Goal: Task Accomplishment & Management: Complete application form

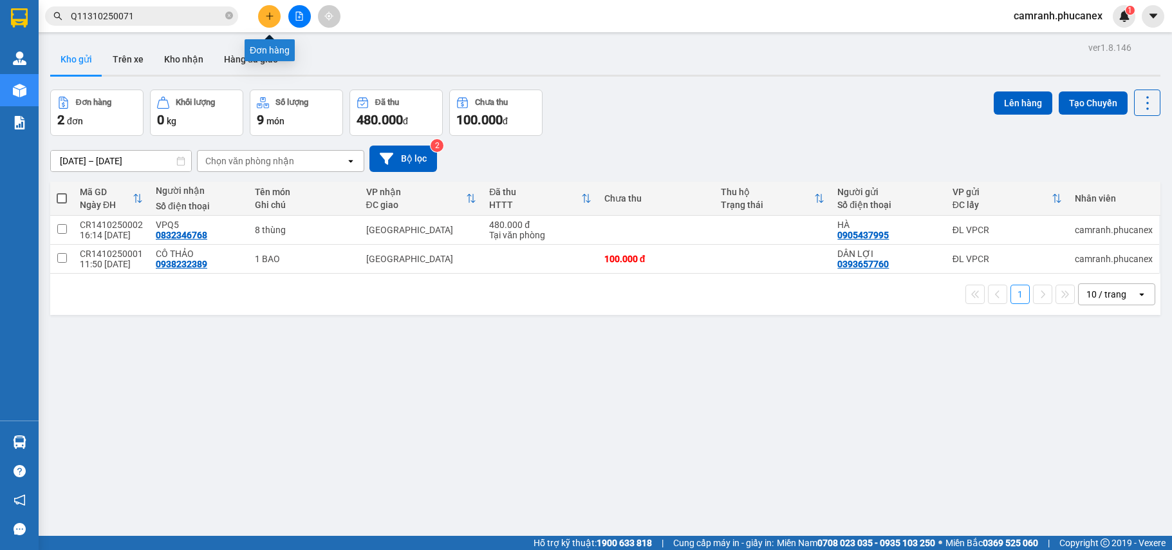
click at [270, 14] on icon "plus" at bounding box center [269, 16] width 9 height 9
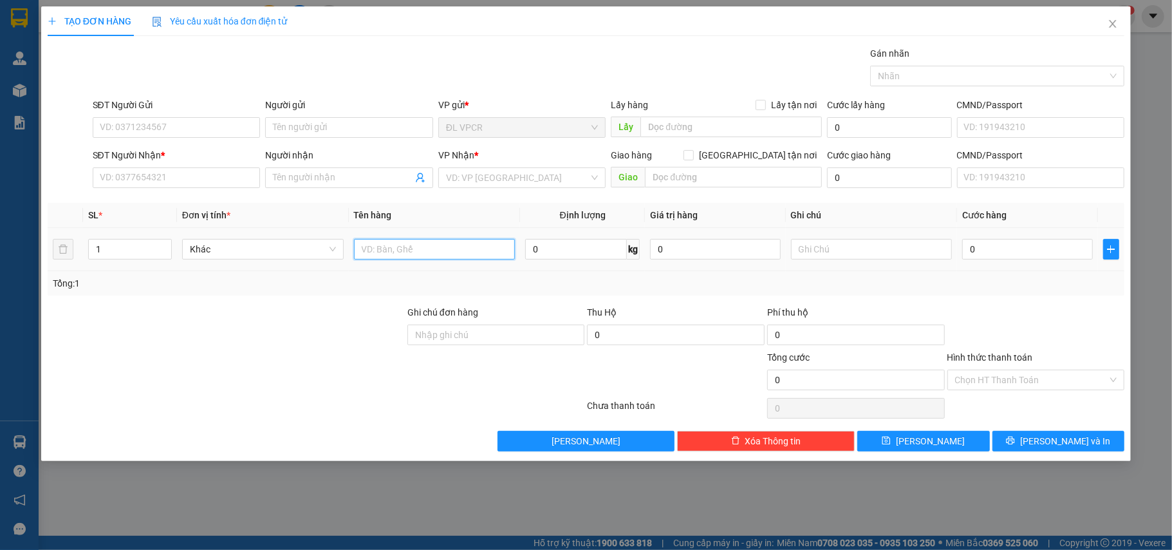
click at [402, 251] on input "text" at bounding box center [435, 249] width 162 height 21
click at [391, 243] on input "text" at bounding box center [435, 249] width 162 height 21
type input "1 hộp"
click at [1005, 248] on input "0" at bounding box center [1027, 249] width 130 height 21
type input "3"
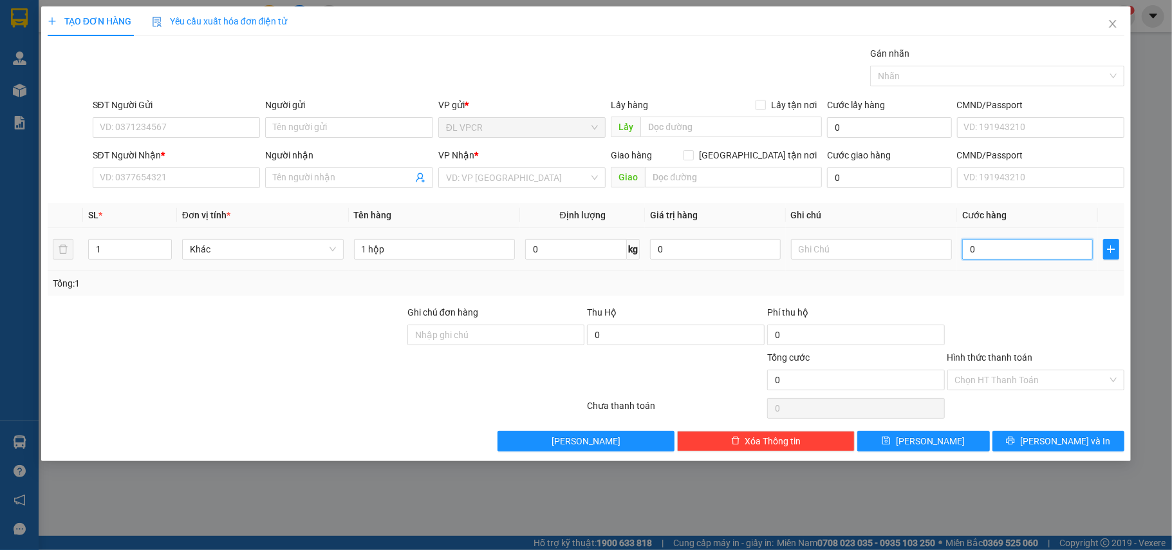
type input "3"
type input "30"
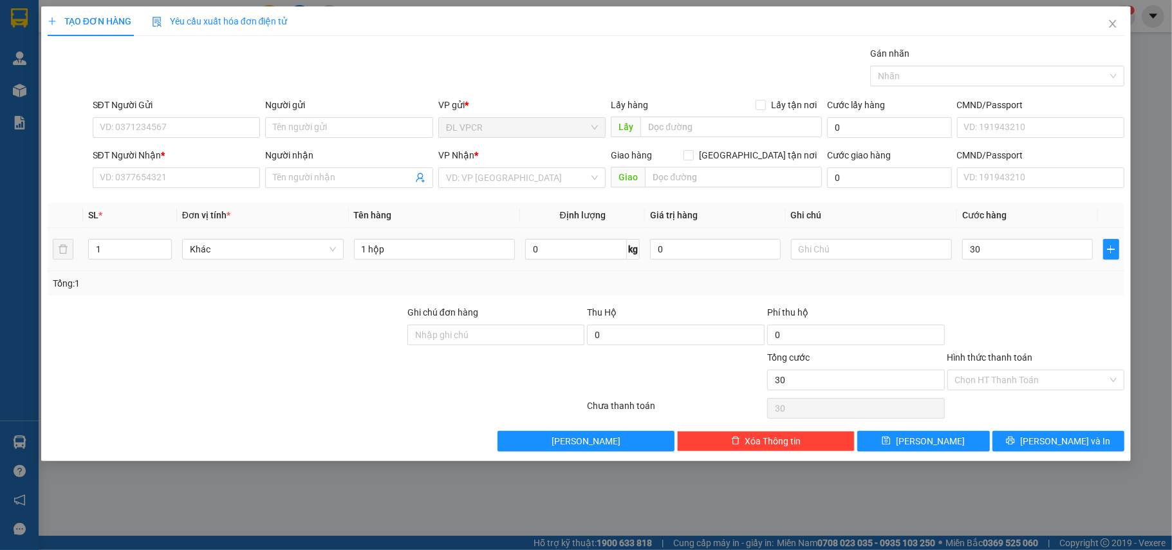
type input "30.000"
click at [1014, 279] on div "Tổng: 1" at bounding box center [586, 283] width 1067 height 14
click at [1007, 387] on input "Hình thức thanh toán" at bounding box center [1031, 379] width 153 height 19
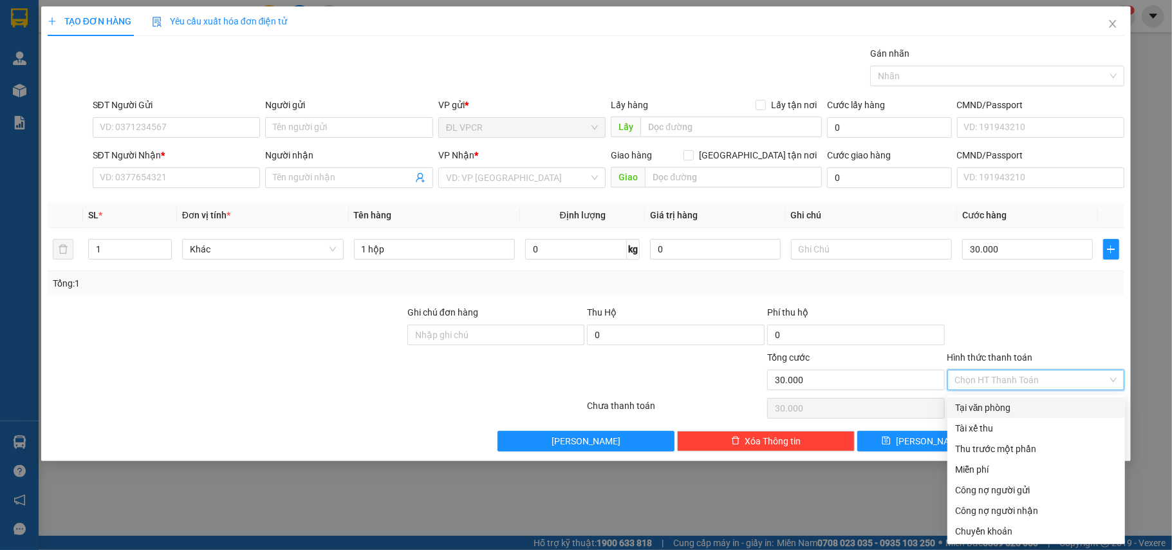
click at [997, 407] on div "Tại văn phòng" at bounding box center [1036, 407] width 162 height 14
type input "0"
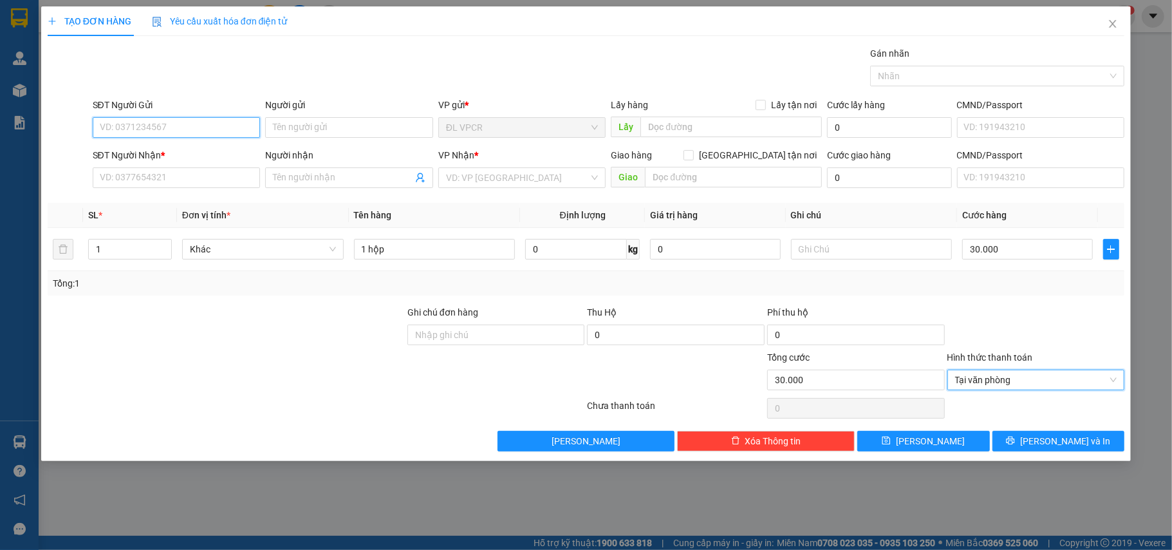
click at [212, 127] on input "SĐT Người Gửi" at bounding box center [177, 127] width 168 height 21
click at [147, 181] on input "SĐT Người Nhận *" at bounding box center [177, 177] width 168 height 21
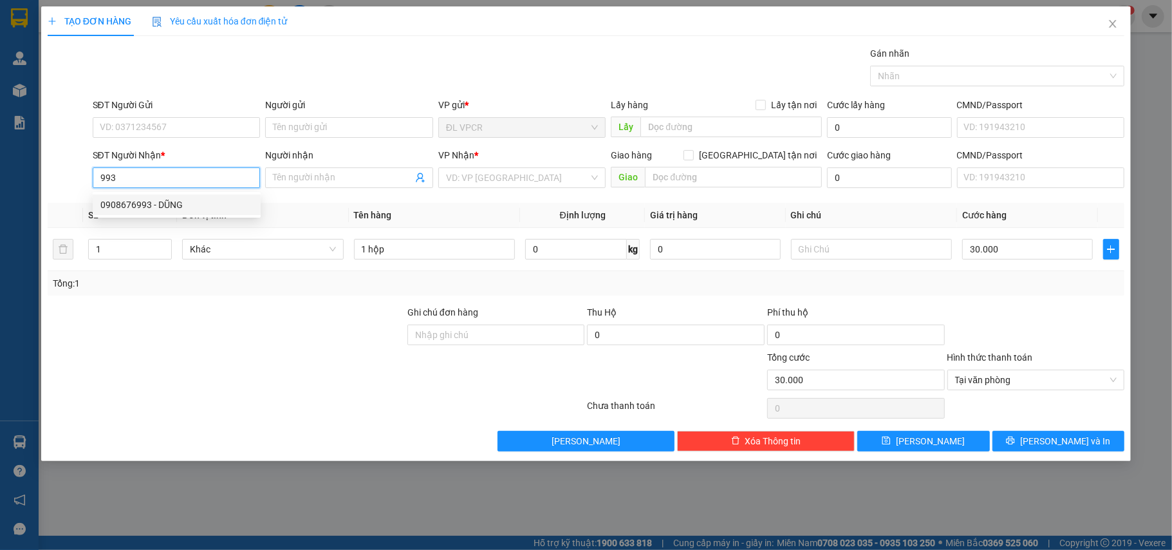
click at [150, 210] on div "0908676993 - DŨNG" at bounding box center [176, 205] width 153 height 14
type input "0908676993"
type input "DŨNG"
type input "0908676993"
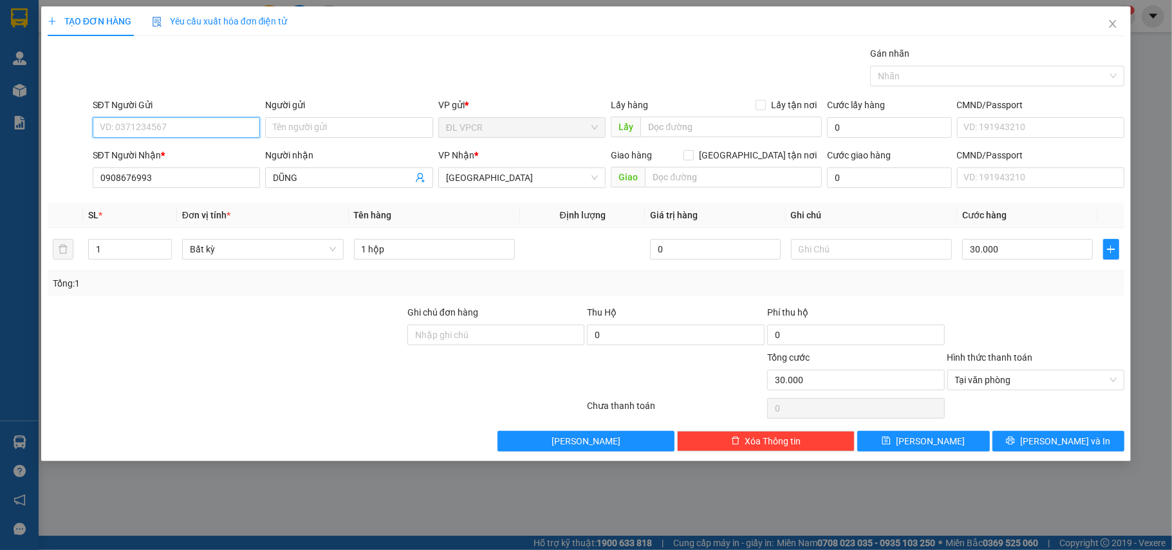
click at [183, 127] on input "SĐT Người Gửi" at bounding box center [177, 127] width 168 height 21
click at [191, 156] on div "0793637393 - THÙY ( THÀNH PHÁT)" at bounding box center [176, 154] width 153 height 14
type input "0793637393"
type input "THÙY ( THÀNH PHÁT)"
click at [1044, 436] on button "[PERSON_NAME] và In" at bounding box center [1058, 441] width 133 height 21
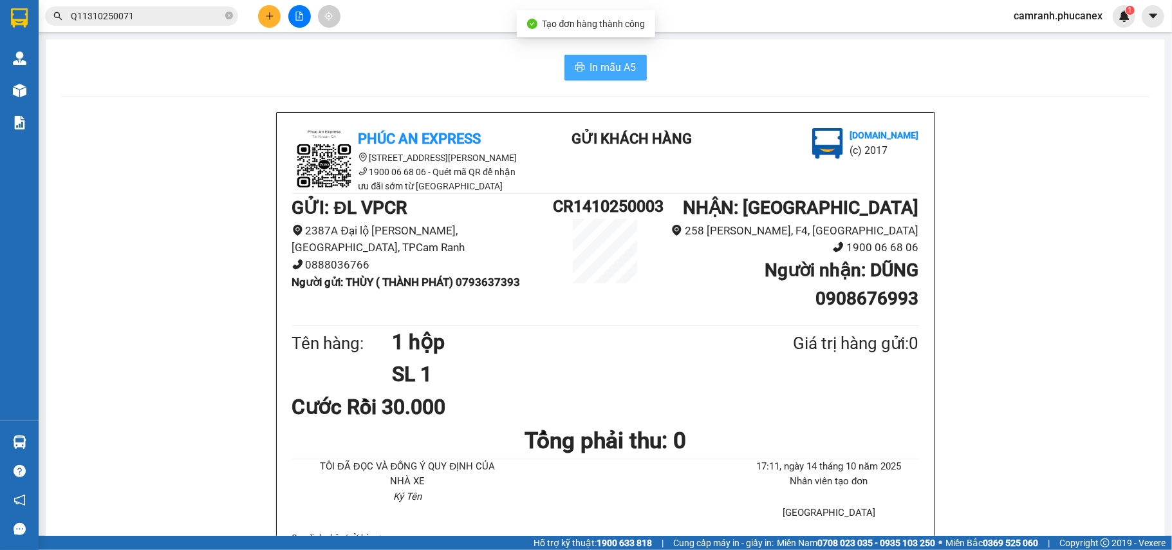
click at [614, 62] on span "In mẫu A5" at bounding box center [613, 67] width 46 height 16
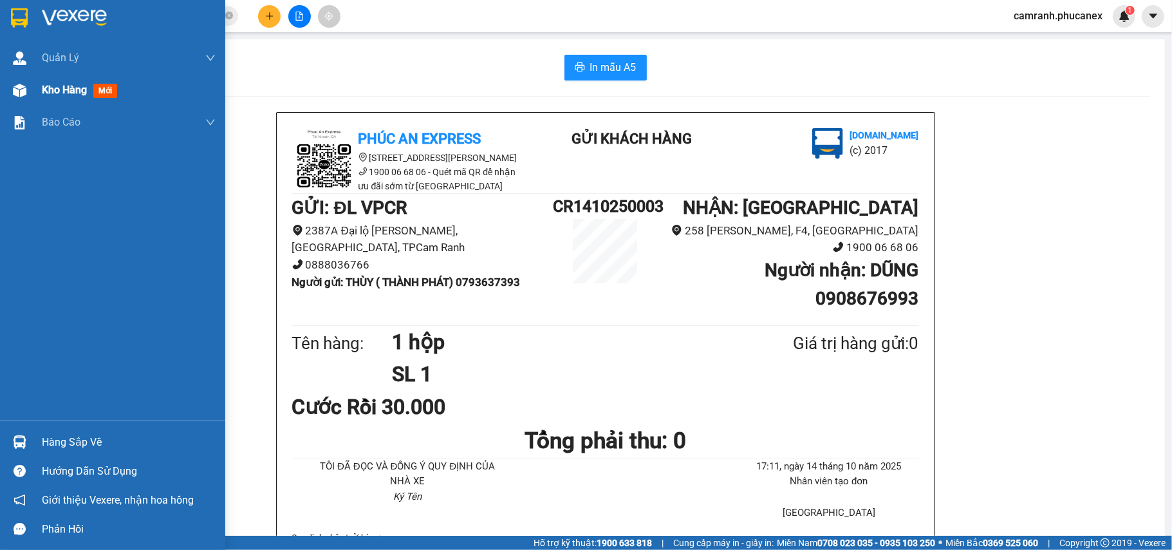
click at [55, 84] on span "Kho hàng" at bounding box center [64, 90] width 45 height 12
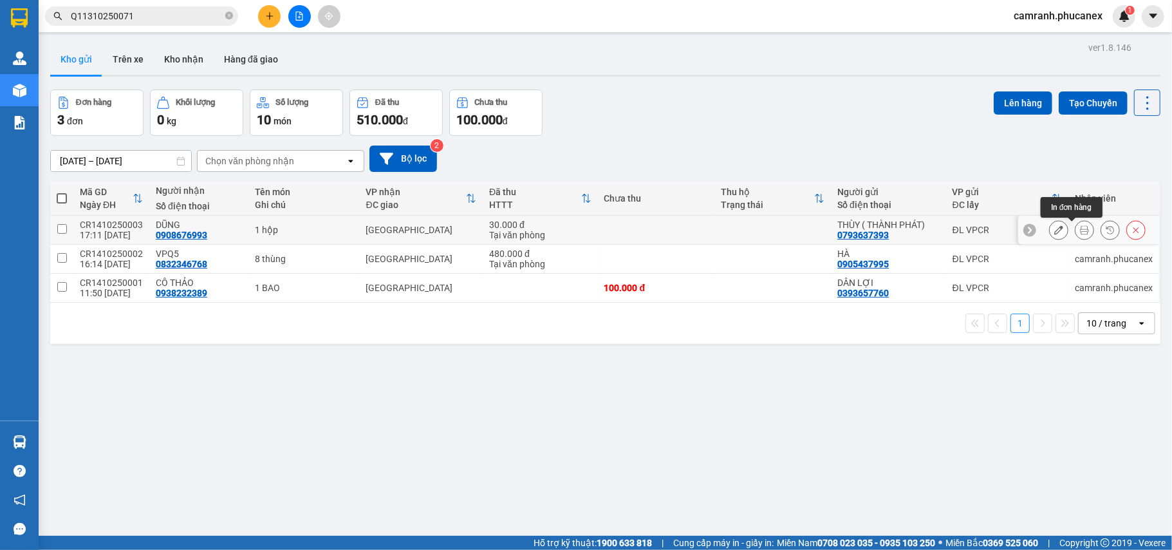
click at [1080, 234] on icon at bounding box center [1084, 229] width 9 height 9
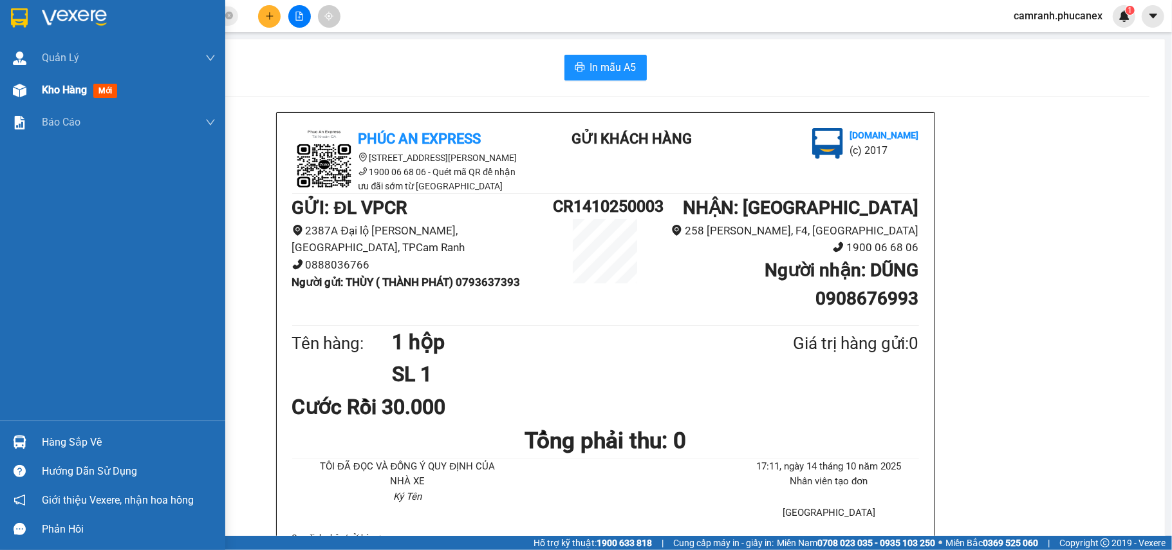
click at [80, 86] on span "Kho hàng" at bounding box center [64, 90] width 45 height 12
